Goal: Communication & Community: Answer question/provide support

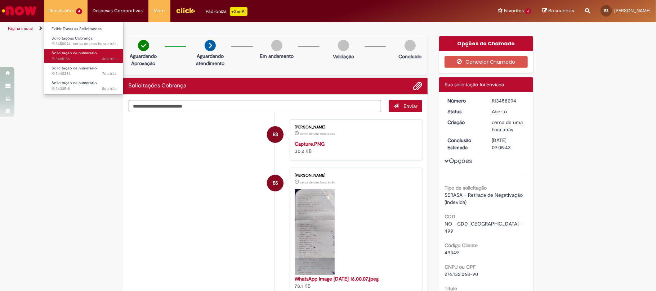
click at [87, 52] on span "Solicitação de numerário" at bounding box center [74, 52] width 45 height 5
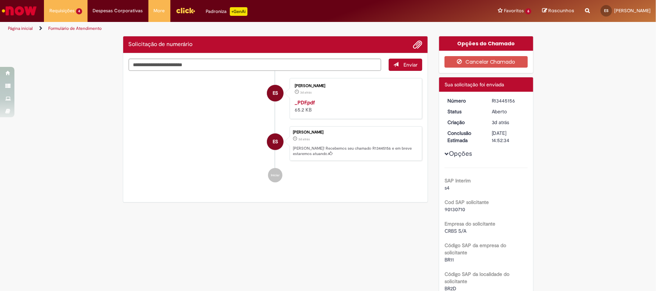
click at [495, 103] on div "R13445156" at bounding box center [509, 100] width 34 height 7
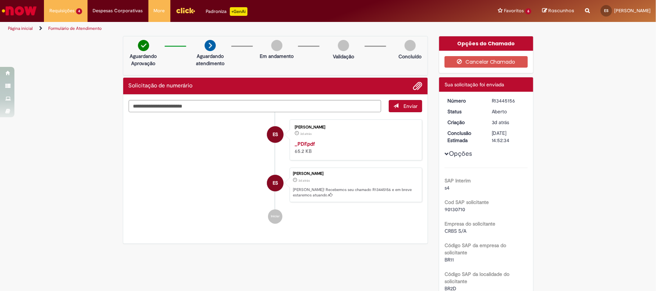
click at [495, 103] on div "R13445156" at bounding box center [509, 100] width 34 height 7
copy div "R13445156"
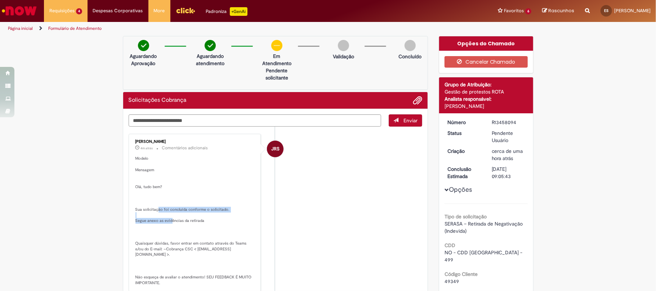
drag, startPoint x: 153, startPoint y: 210, endPoint x: 166, endPoint y: 220, distance: 16.3
click at [166, 220] on p "Modelo Mensagem Olá, tudo bem? Sua solicitação foi concluída conforme o solicit…" at bounding box center [195, 221] width 120 height 130
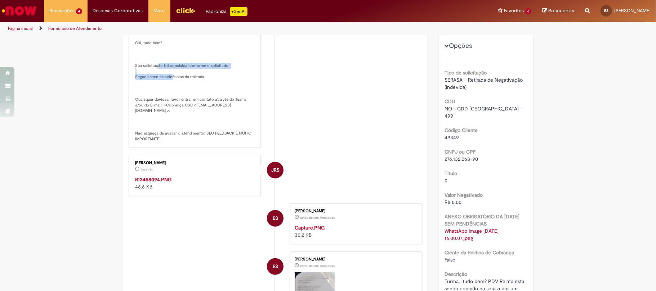
scroll to position [48, 0]
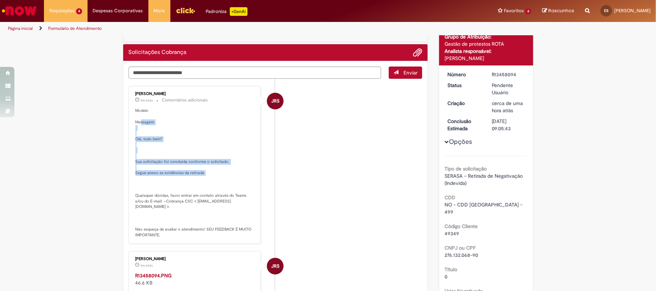
drag, startPoint x: 137, startPoint y: 122, endPoint x: 182, endPoint y: 183, distance: 75.6
click at [183, 182] on p "Modelo Mensagem Olá, tudo bem? Sua solicitação foi concluída conforme o solicit…" at bounding box center [195, 173] width 120 height 130
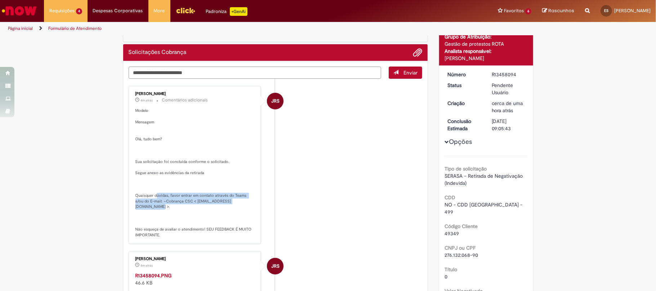
drag, startPoint x: 152, startPoint y: 197, endPoint x: 242, endPoint y: 200, distance: 90.1
click at [242, 200] on p "Modelo Mensagem Olá, tudo bem? Sua solicitação foi concluída conforme o solicit…" at bounding box center [195, 173] width 120 height 130
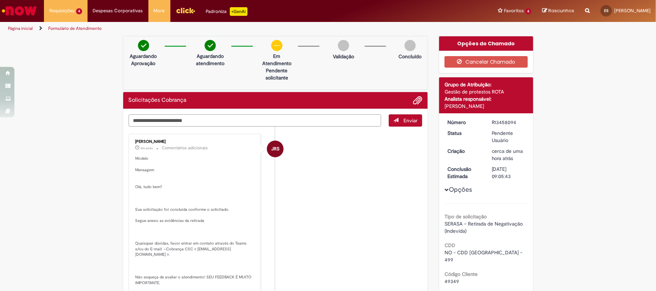
click at [238, 120] on textarea "Digite sua mensagem aqui..." at bounding box center [255, 121] width 253 height 13
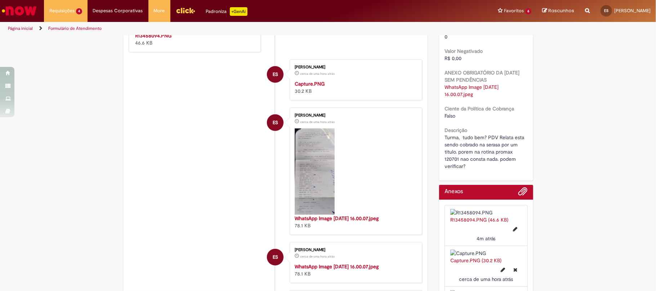
scroll to position [192, 0]
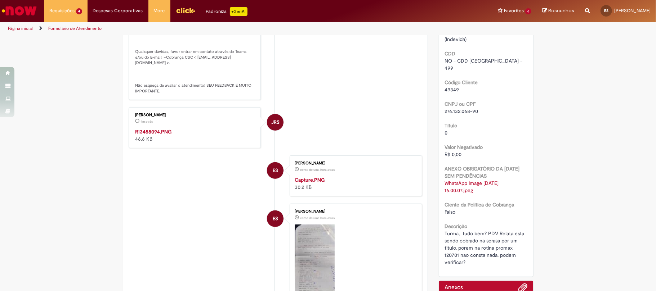
type textarea "********"
click at [210, 128] on img "Histórico de tíquete" at bounding box center [195, 128] width 120 height 0
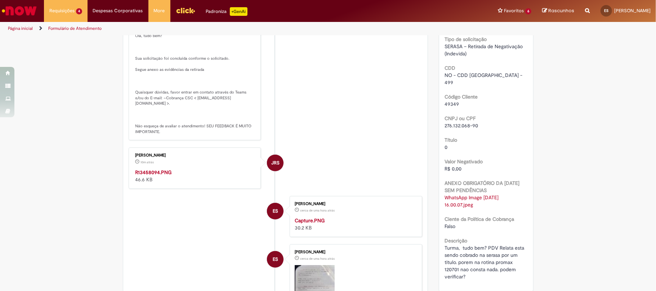
scroll to position [0, 0]
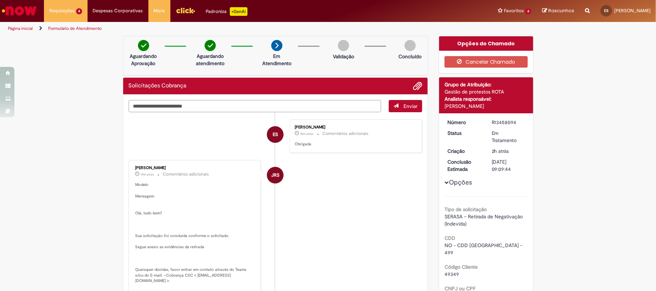
click at [195, 103] on textarea "Digite sua mensagem aqui..." at bounding box center [255, 106] width 253 height 13
paste textarea "**********"
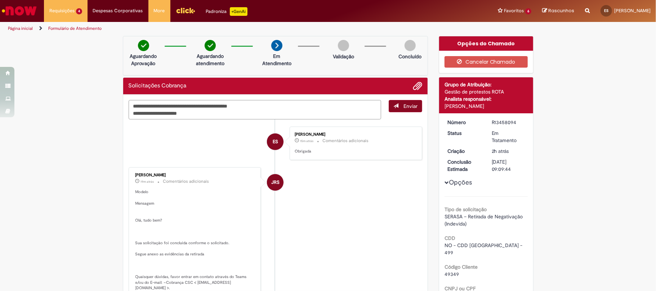
type textarea "**********"
click at [406, 107] on span "Enviar" at bounding box center [410, 106] width 14 height 6
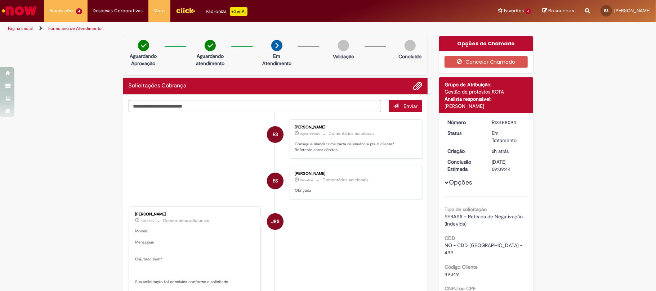
click at [224, 101] on textarea "Digite sua mensagem aqui..." at bounding box center [255, 106] width 253 height 13
paste textarea "**********"
type textarea "**********"
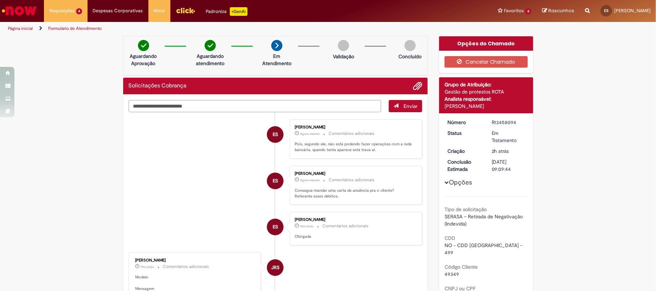
click at [251, 108] on textarea "Digite sua mensagem aqui..." at bounding box center [255, 106] width 253 height 13
type textarea "*"
type textarea "**********"
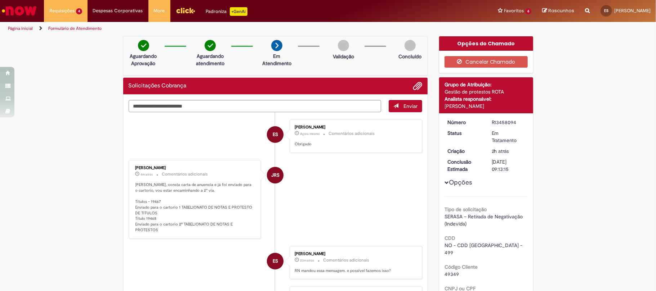
click at [184, 207] on p "Ester, consta carta de anuencia e já foi enviado para o cartorio, vou estar enc…" at bounding box center [195, 207] width 120 height 51
click at [172, 232] on div "Jackeline Renata Silva Dos Santos 4m atrás 4 minutos atrás Comentários adiciona…" at bounding box center [195, 199] width 133 height 79
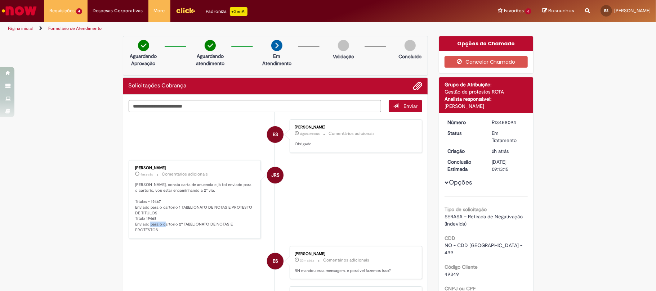
click at [172, 232] on div "Jackeline Renata Silva Dos Santos 4m atrás 4 minutos atrás Comentários adiciona…" at bounding box center [195, 199] width 133 height 79
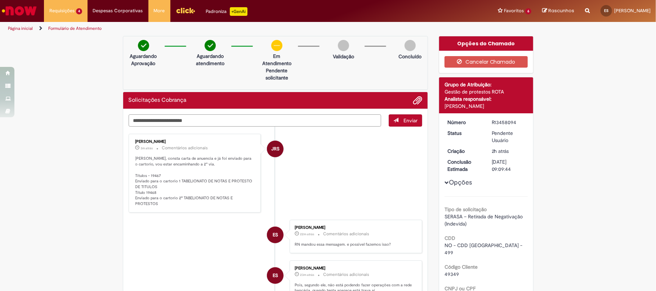
click at [225, 120] on textarea "Digite sua mensagem aqui..." at bounding box center [255, 121] width 253 height 13
type textarea "*"
type textarea "********"
click at [405, 119] on span "Enviar" at bounding box center [410, 120] width 14 height 6
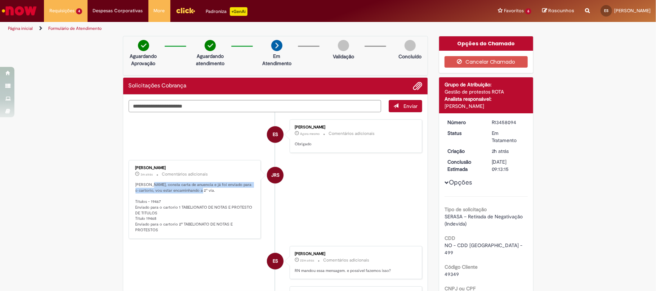
drag, startPoint x: 143, startPoint y: 161, endPoint x: 184, endPoint y: 166, distance: 40.6
click at [184, 166] on div "Jackeline Renata Silva Dos Santos 3m atrás 3 minutos atrás Comentários adiciona…" at bounding box center [195, 199] width 128 height 74
click at [161, 184] on p "Ester, consta carta de anuencia e já foi enviado para o cartorio, vou estar enc…" at bounding box center [195, 207] width 120 height 51
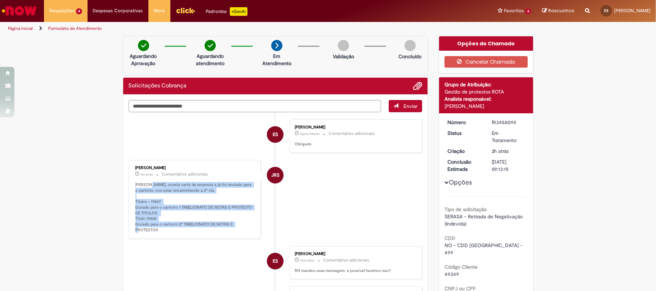
drag, startPoint x: 142, startPoint y: 186, endPoint x: 254, endPoint y: 225, distance: 118.1
click at [254, 225] on div "Jackeline Renata Silva Dos Santos 4m atrás 4 minutos atrás Comentários adiciona…" at bounding box center [195, 199] width 128 height 74
copy p "consta carta de anuencia e já foi enviado para o cartorio, vou estar encaminhan…"
